Goal: Navigation & Orientation: Find specific page/section

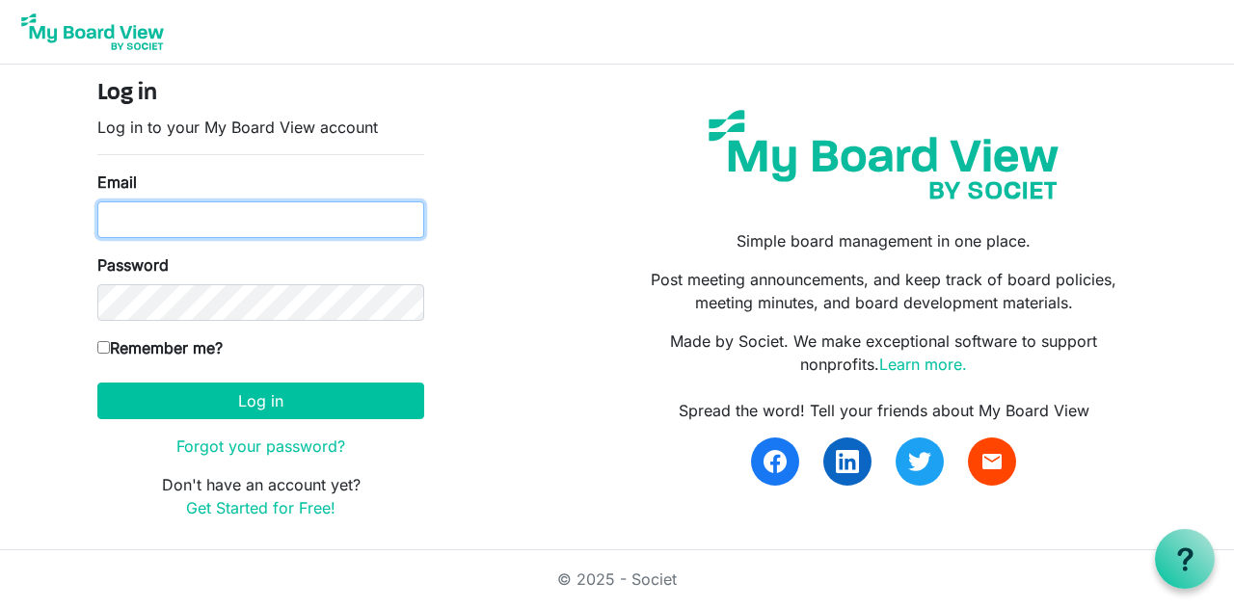
click at [306, 215] on input "Email" at bounding box center [260, 219] width 327 height 37
type input "ralansky@gmail.com"
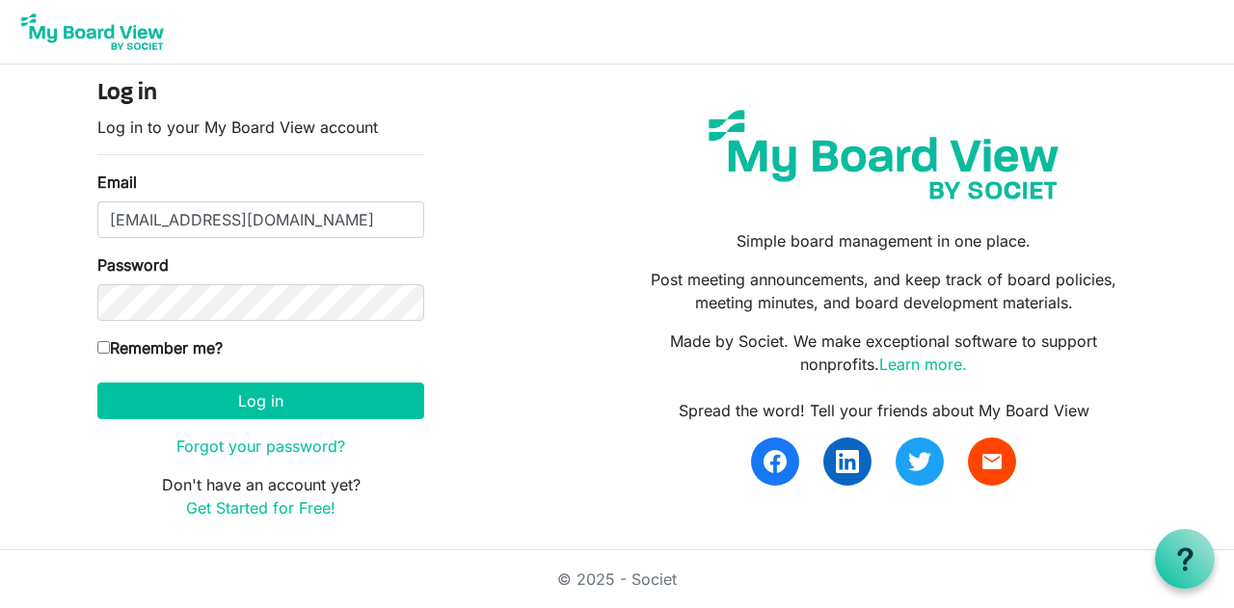
click at [99, 348] on input "Remember me?" at bounding box center [103, 347] width 13 height 13
checkbox input "true"
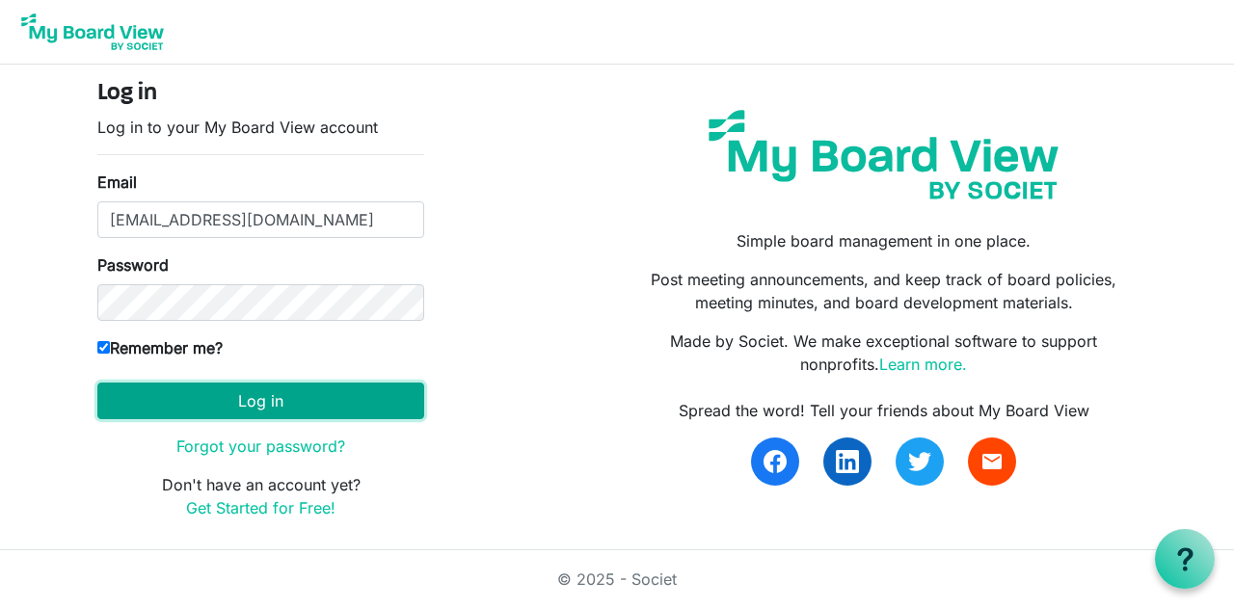
click at [278, 400] on button "Log in" at bounding box center [260, 401] width 327 height 37
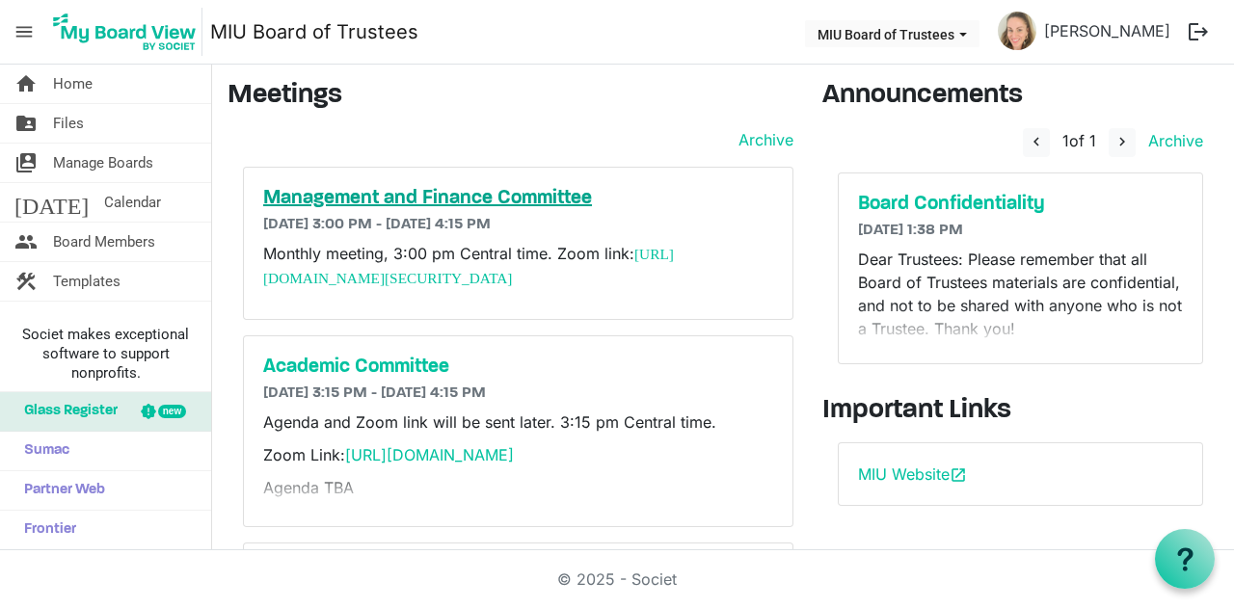
click at [528, 195] on h5 "Management and Finance Committee" at bounding box center [518, 198] width 510 height 23
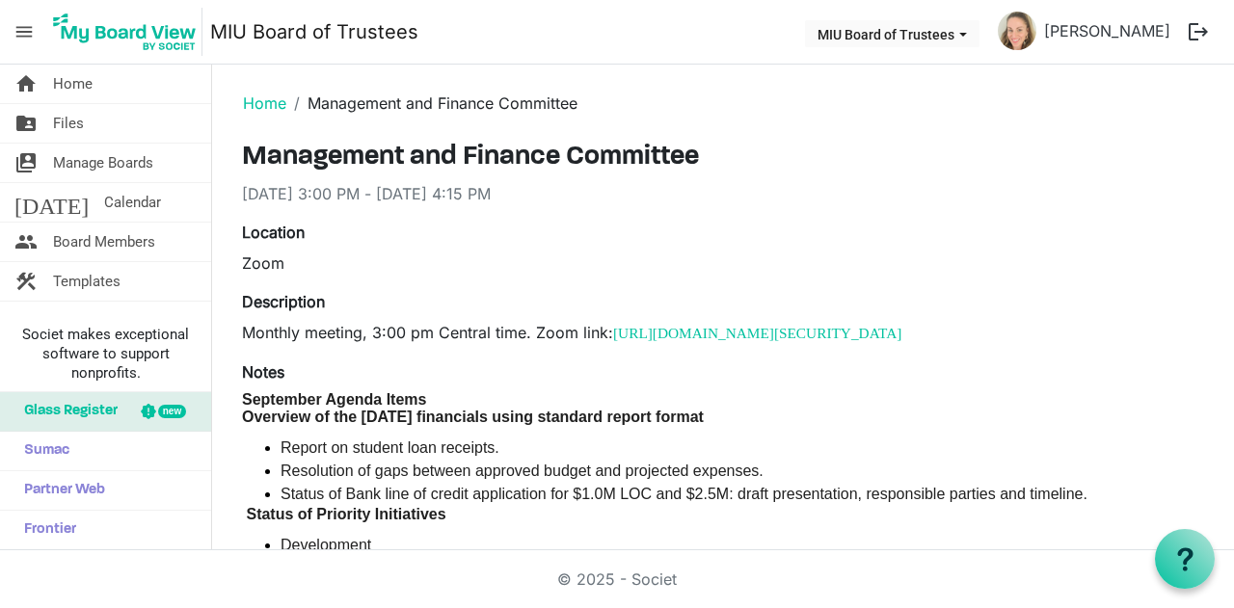
scroll to position [1, 0]
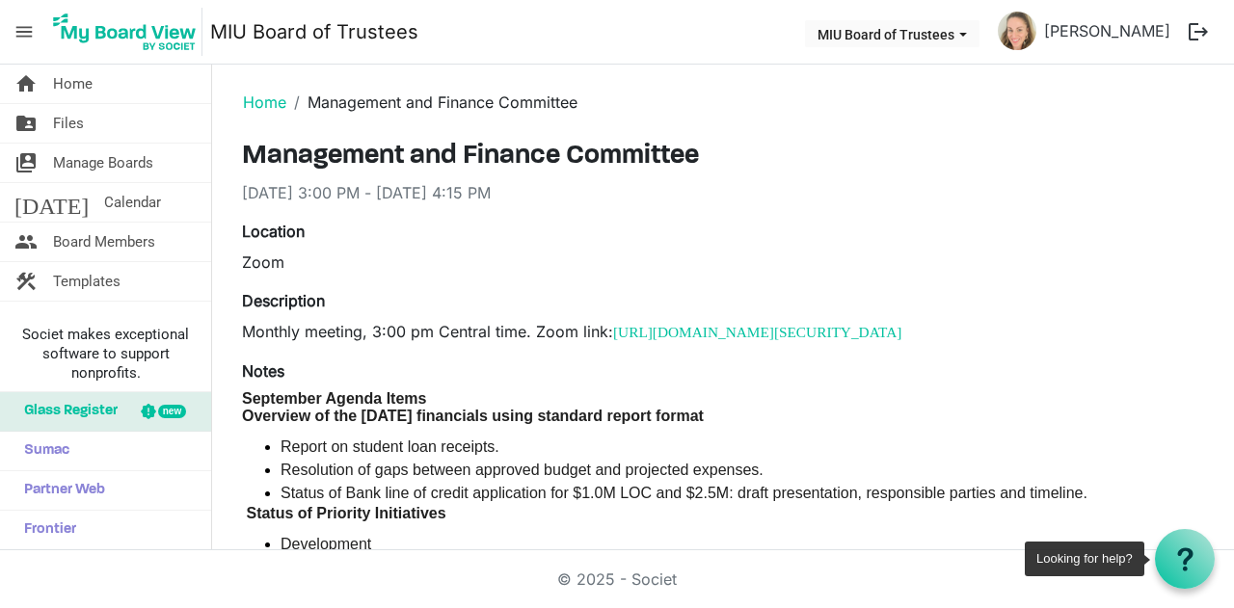
click at [1192, 551] on icon at bounding box center [1185, 559] width 24 height 24
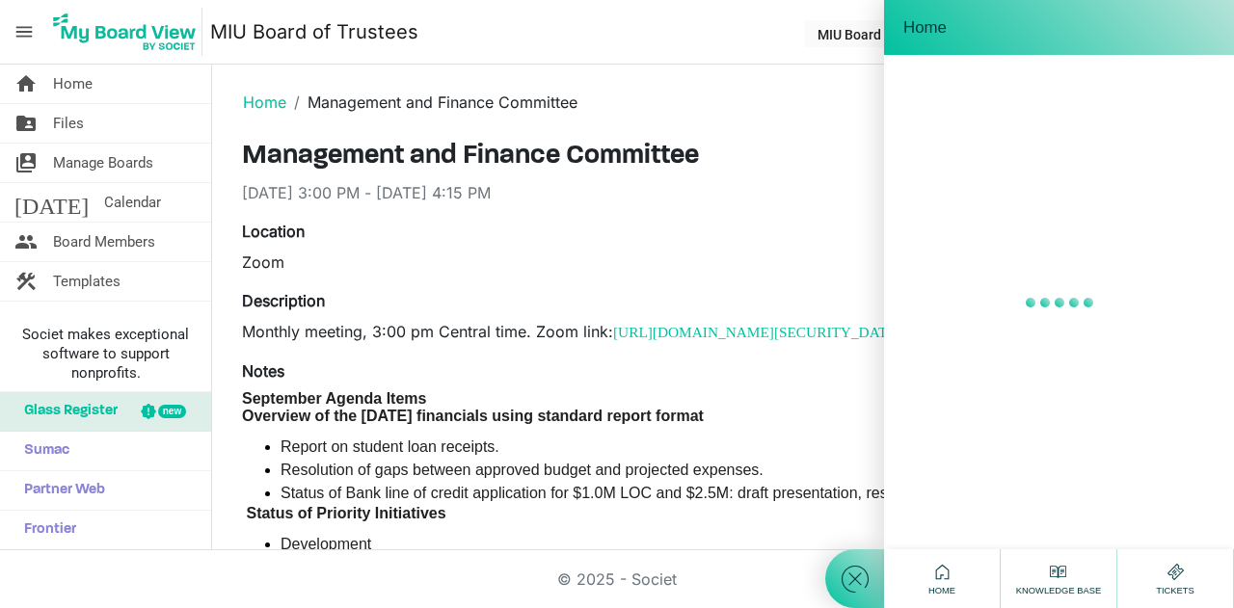
click at [846, 190] on div at bounding box center [854, 304] width 59 height 608
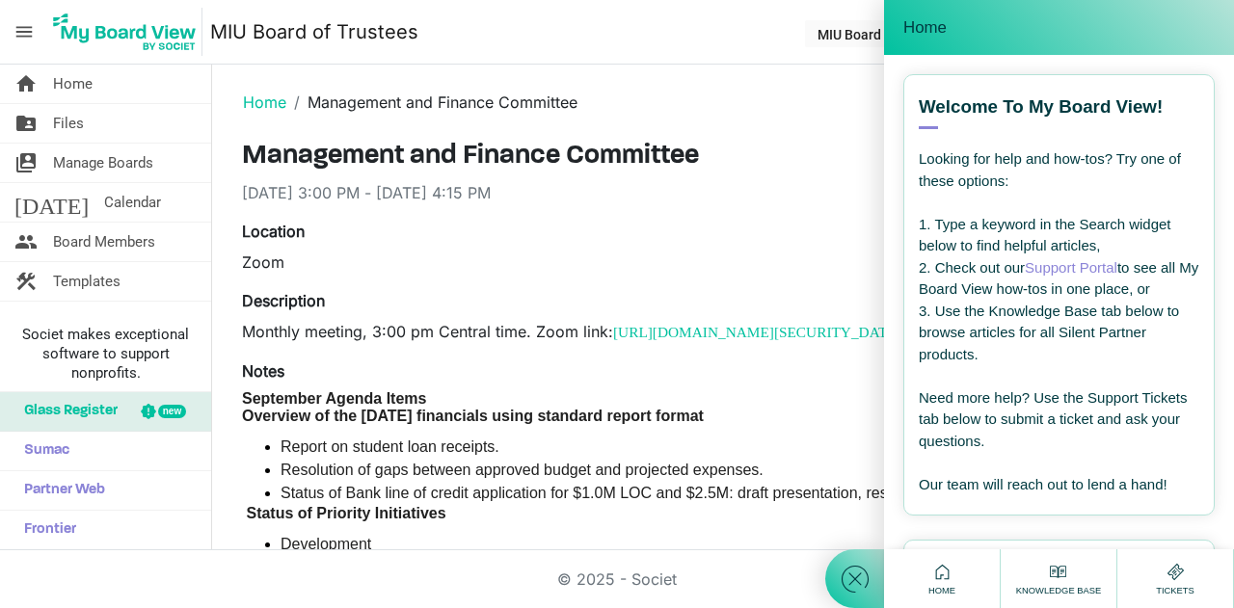
click at [794, 222] on div "Location Zoom" at bounding box center [722, 247] width 991 height 54
click at [846, 581] on icon at bounding box center [855, 579] width 35 height 35
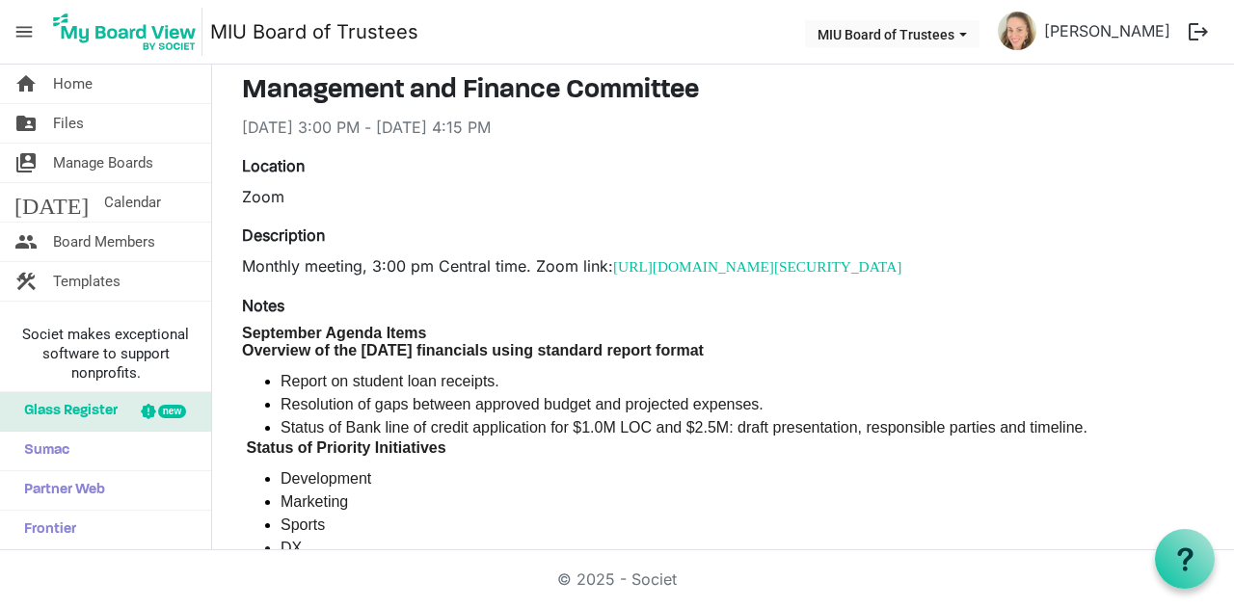
scroll to position [0, 0]
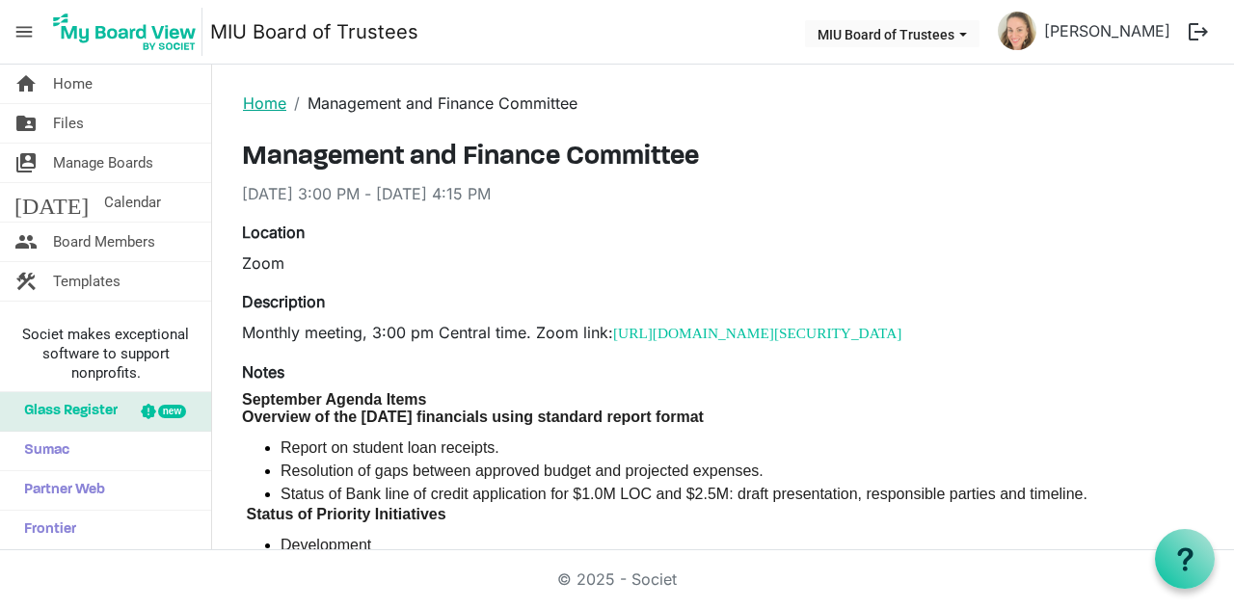
click at [256, 99] on link "Home" at bounding box center [264, 102] width 43 height 19
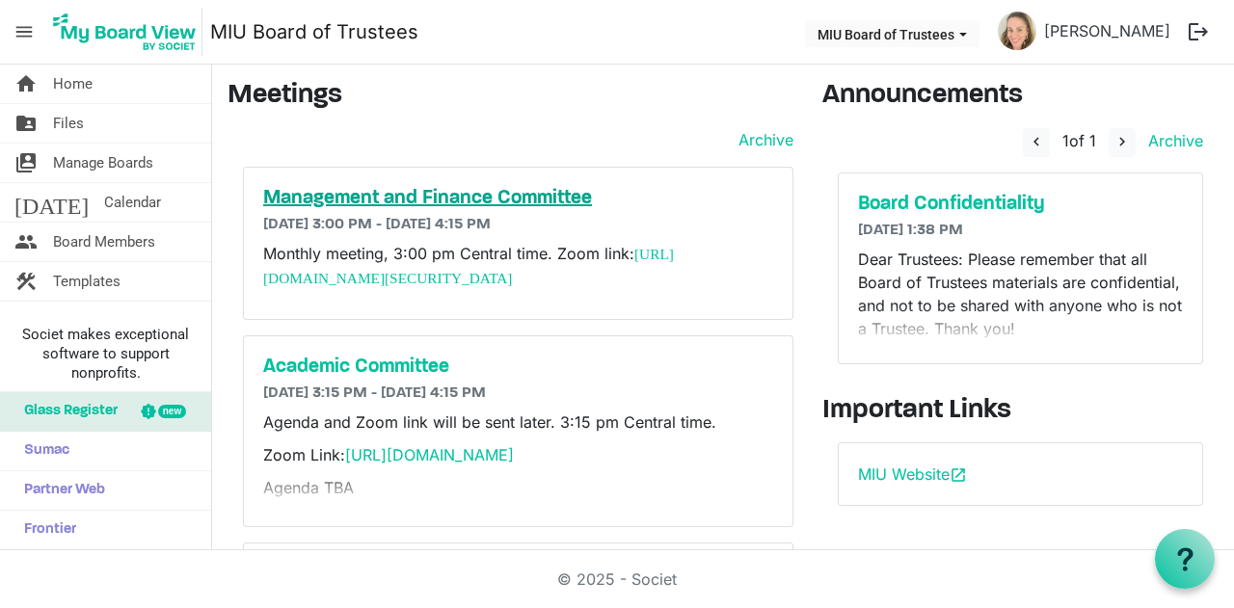
click at [482, 198] on h5 "Management and Finance Committee" at bounding box center [518, 198] width 510 height 23
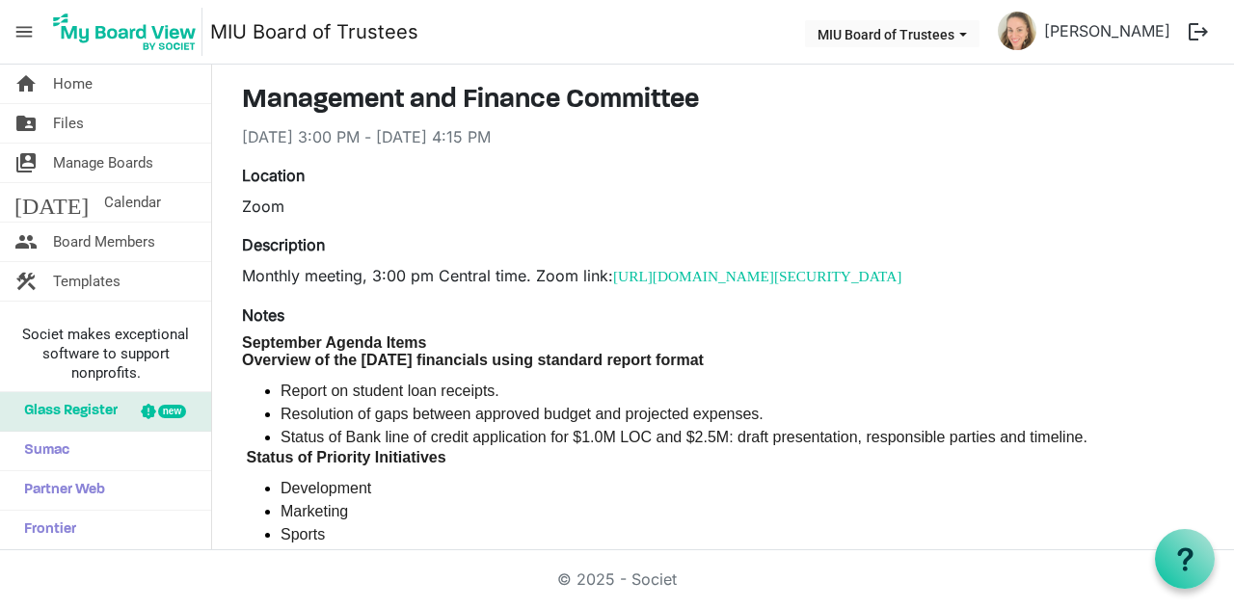
scroll to position [6, 0]
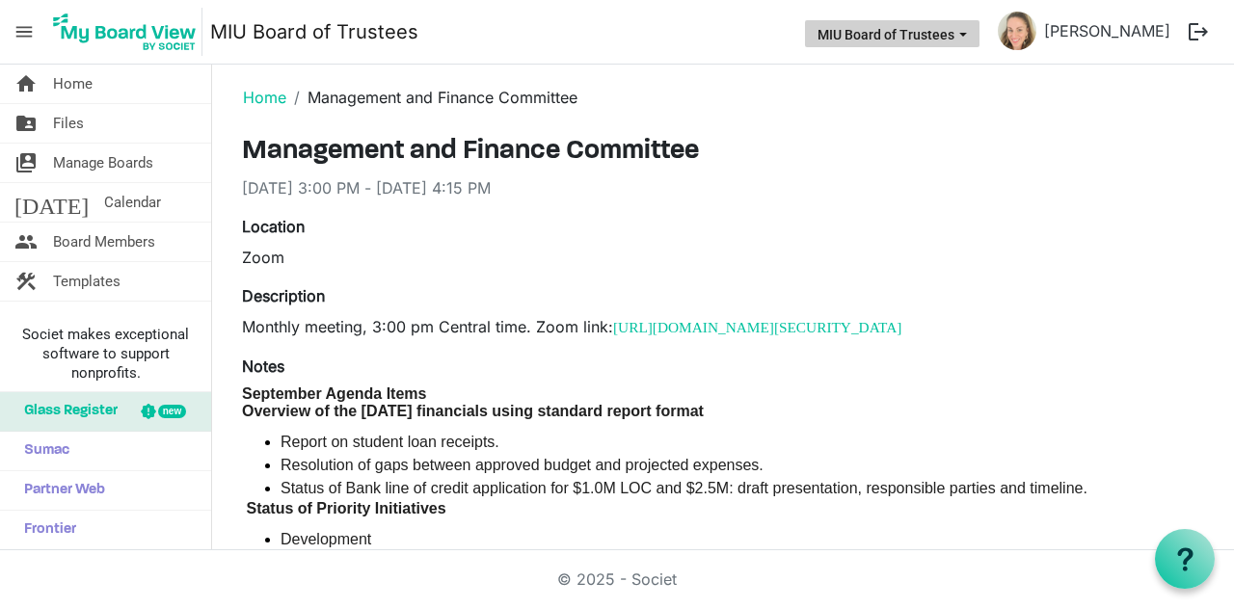
click at [979, 40] on button "MIU Board of Trustees" at bounding box center [892, 33] width 174 height 27
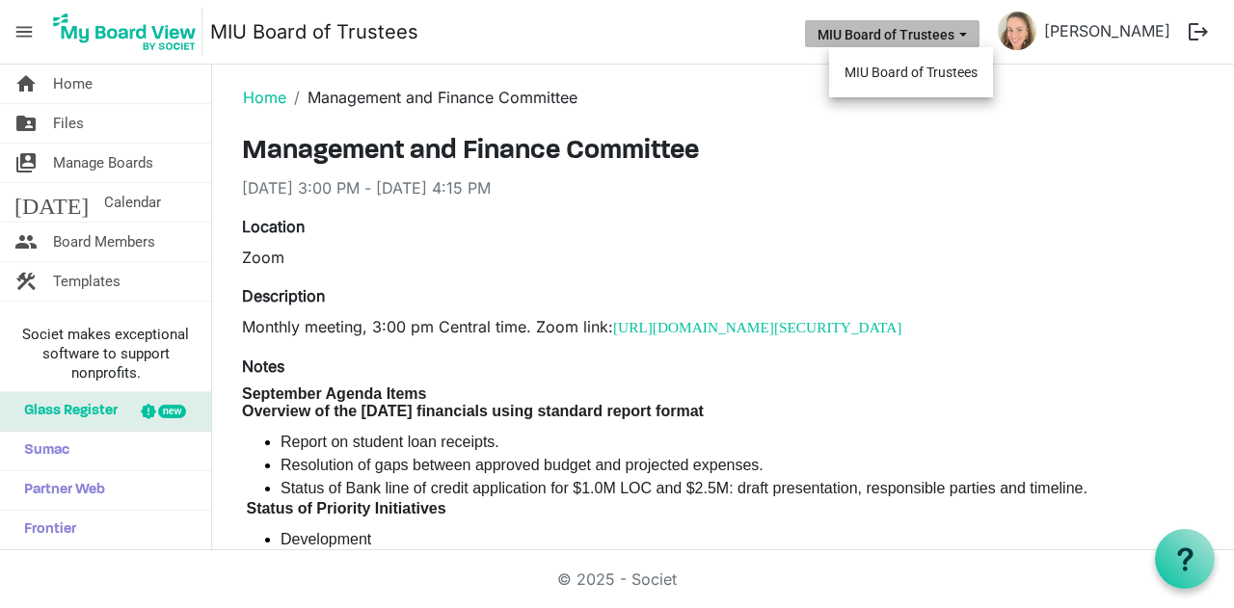
click at [713, 74] on ol "Home Management and Finance Committee" at bounding box center [722, 97] width 991 height 46
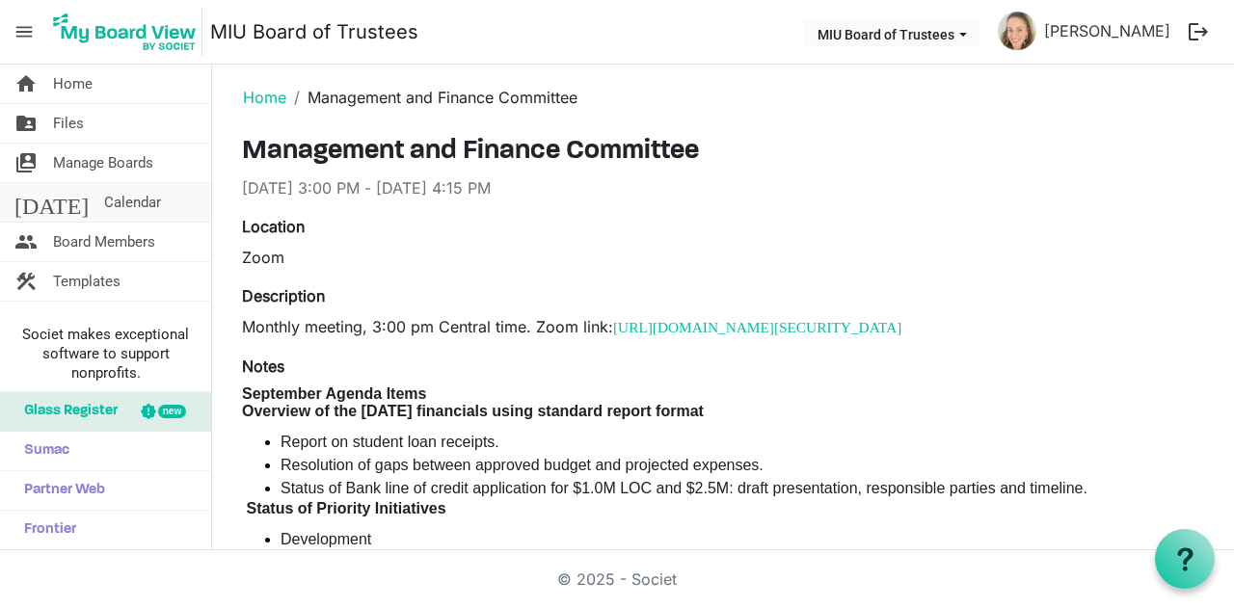
click at [104, 205] on span "Calendar" at bounding box center [132, 202] width 57 height 39
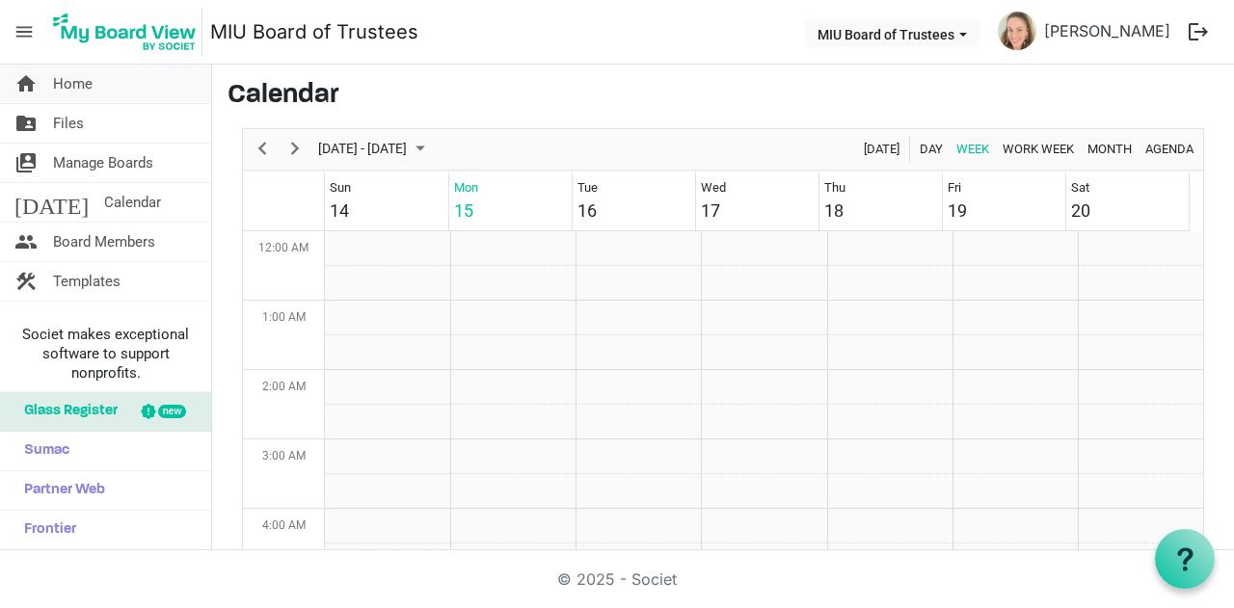
click at [79, 81] on span "Home" at bounding box center [73, 84] width 40 height 39
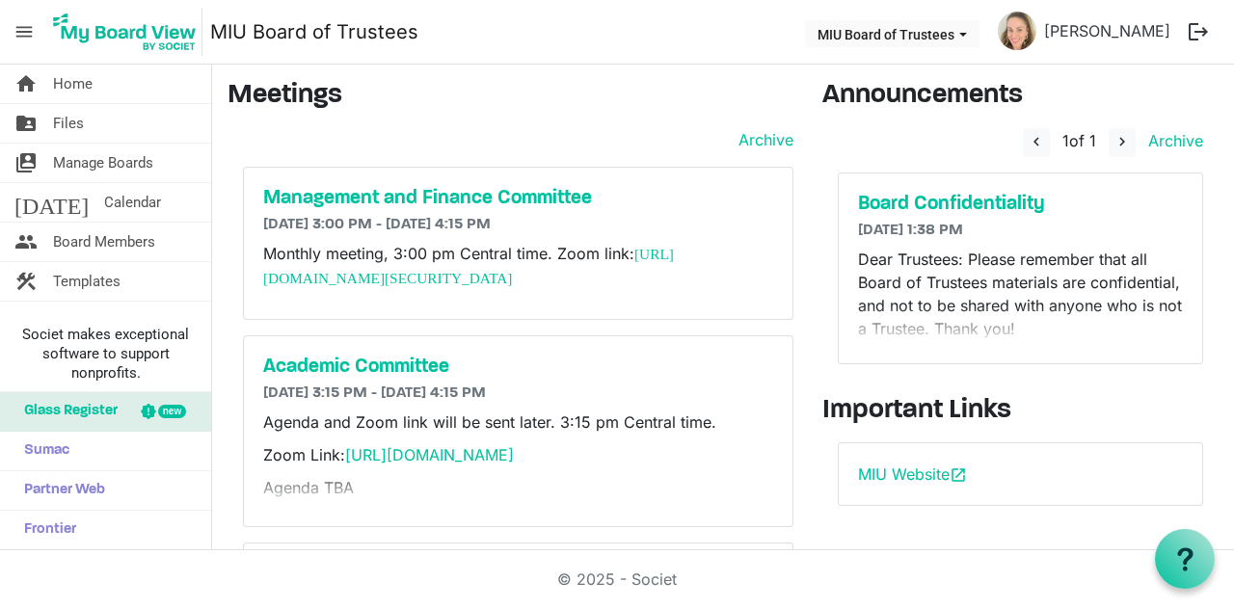
drag, startPoint x: 585, startPoint y: 296, endPoint x: 233, endPoint y: 280, distance: 352.2
click at [233, 280] on div "Archive Management and Finance Committee [DATE] 3:00 PM - [DATE] 4:15 PM Monthl…" at bounding box center [510, 527] width 566 height 799
copy link "[URL][DOMAIN_NAME][SECURITY_DATA]"
